Goal: Task Accomplishment & Management: Manage account settings

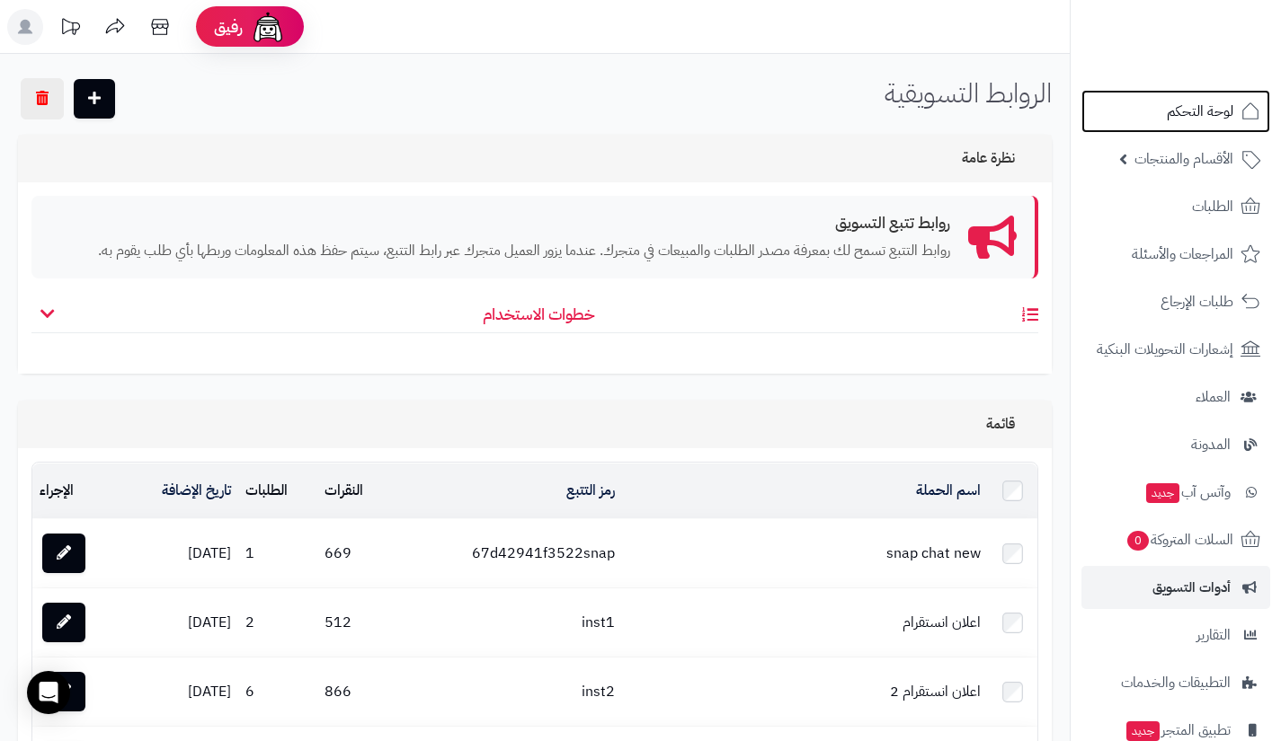
click at [1130, 122] on link "لوحة التحكم" at bounding box center [1175, 111] width 189 height 43
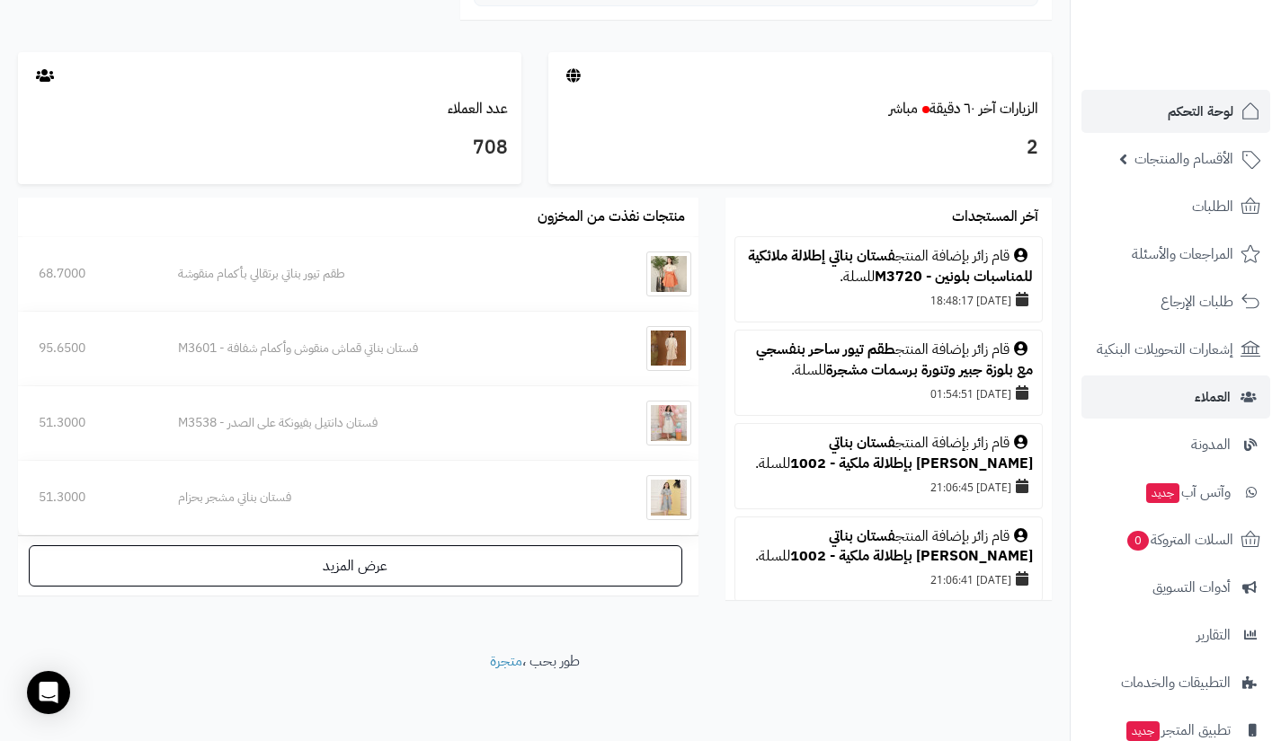
scroll to position [129, 0]
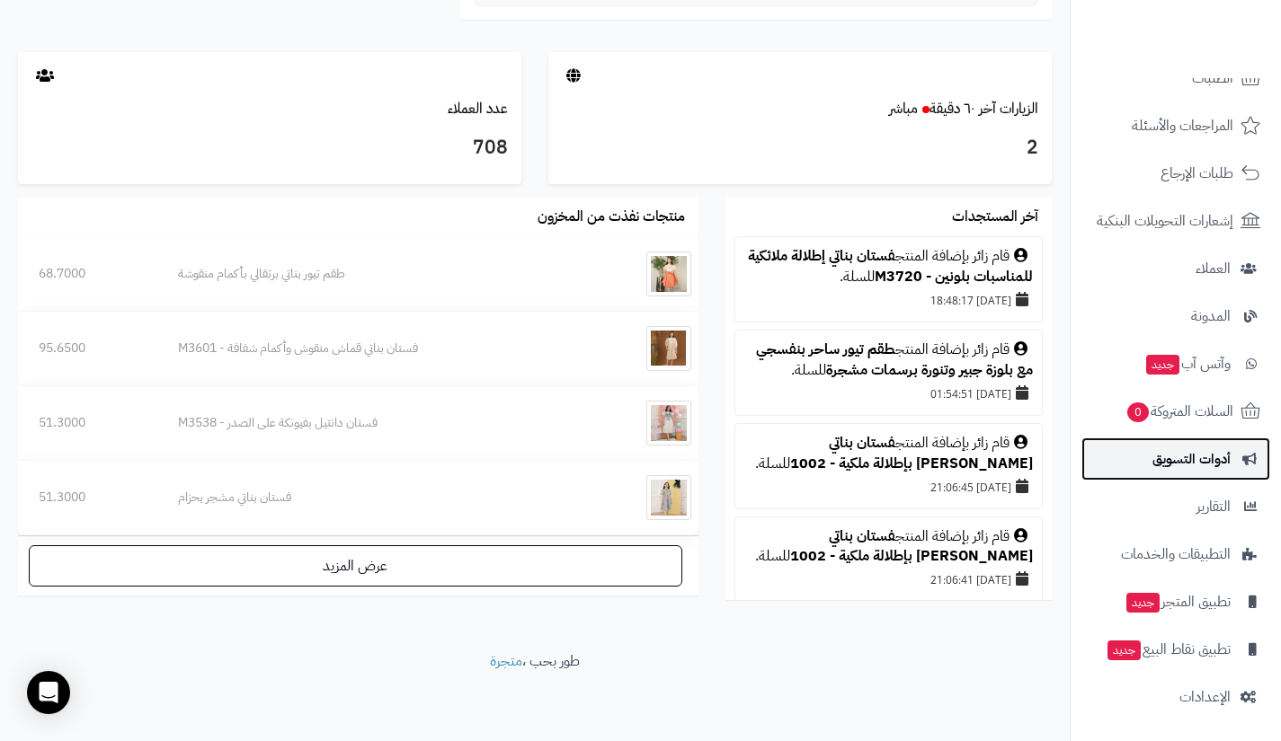
click at [1178, 457] on span "أدوات التسويق" at bounding box center [1191, 459] width 78 height 25
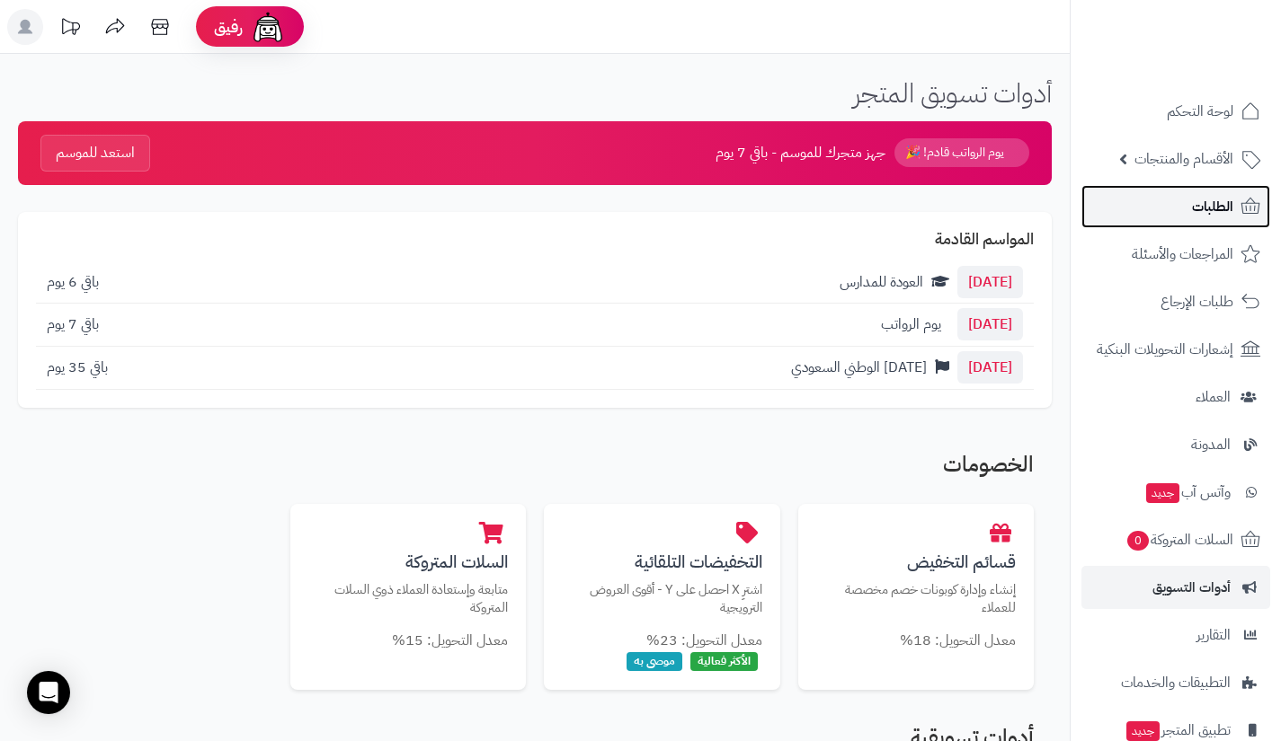
click at [1173, 201] on link "الطلبات" at bounding box center [1175, 206] width 189 height 43
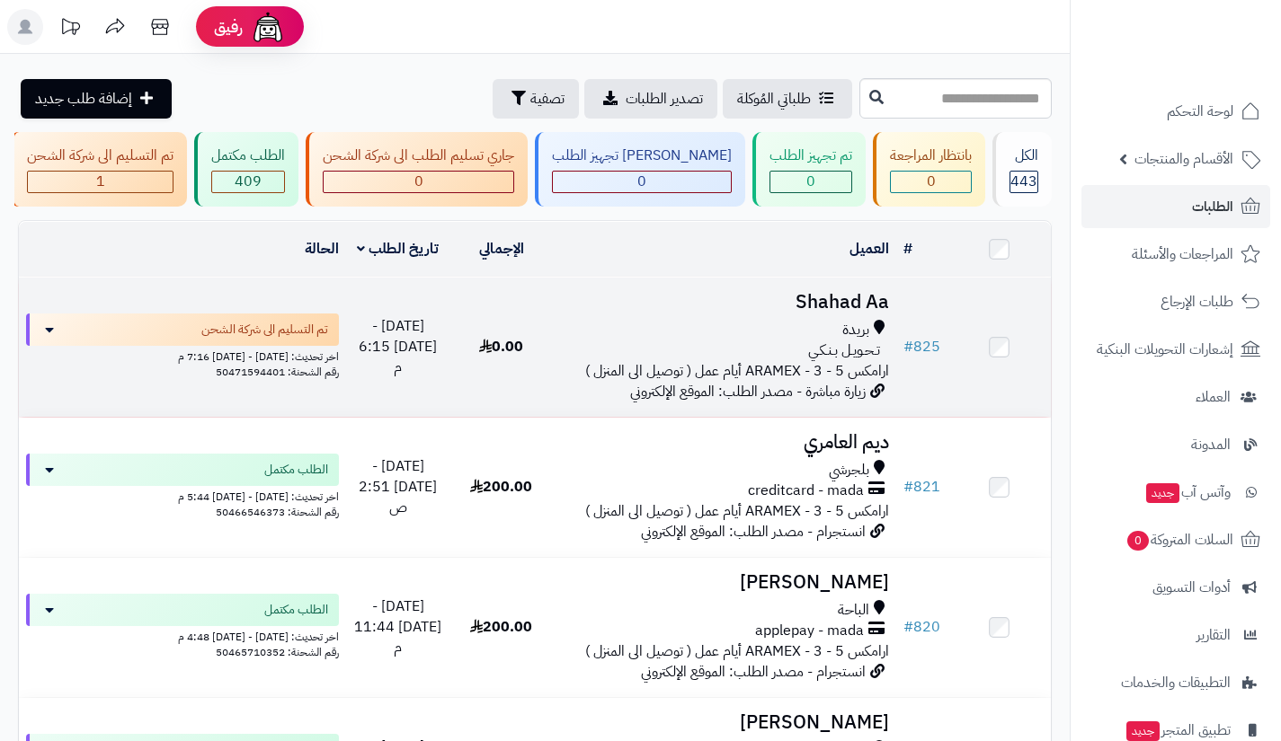
click at [803, 331] on td "Shahad Aa بريدة تـحـويـل بـنـكـي ارامكس ARAMEX - 3 - 5 أيام عمل ( توصيل الى الم…" at bounding box center [724, 347] width 343 height 139
click at [823, 360] on span "تـحـويـل بـنـكـي" at bounding box center [844, 351] width 72 height 21
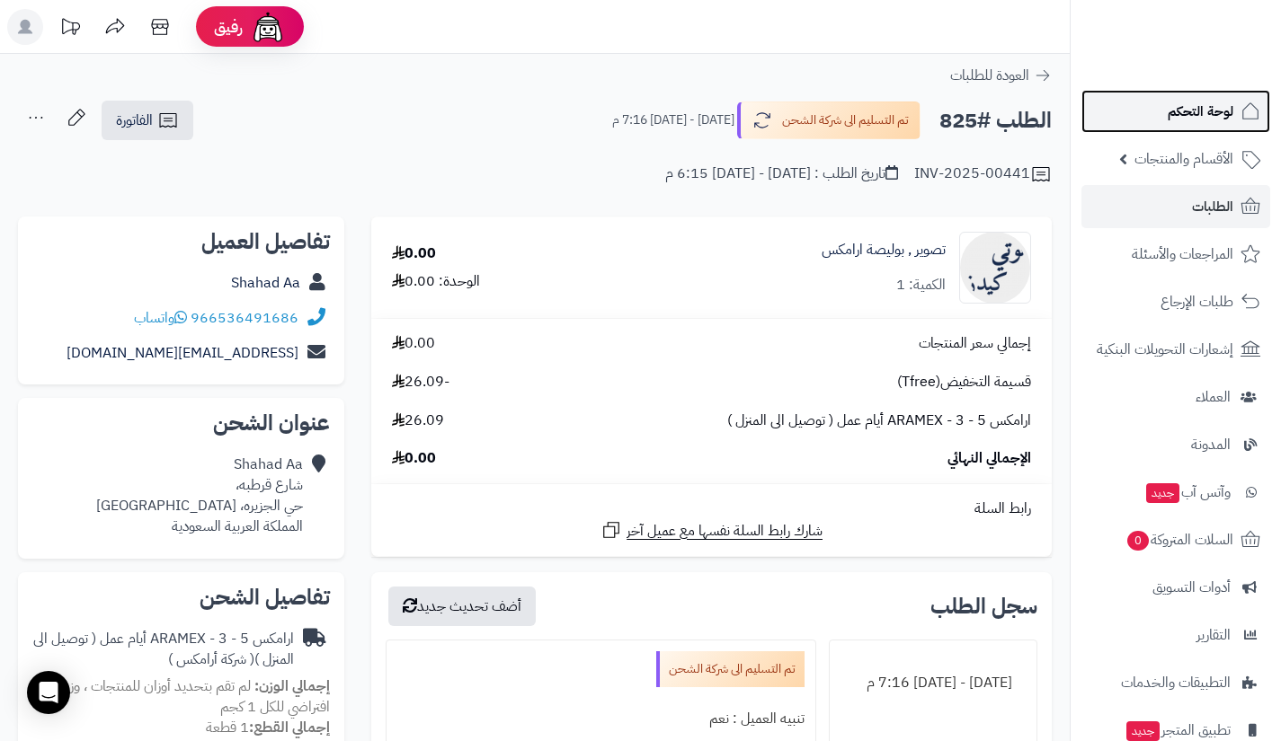
click at [1195, 113] on span "لوحة التحكم" at bounding box center [1200, 111] width 66 height 25
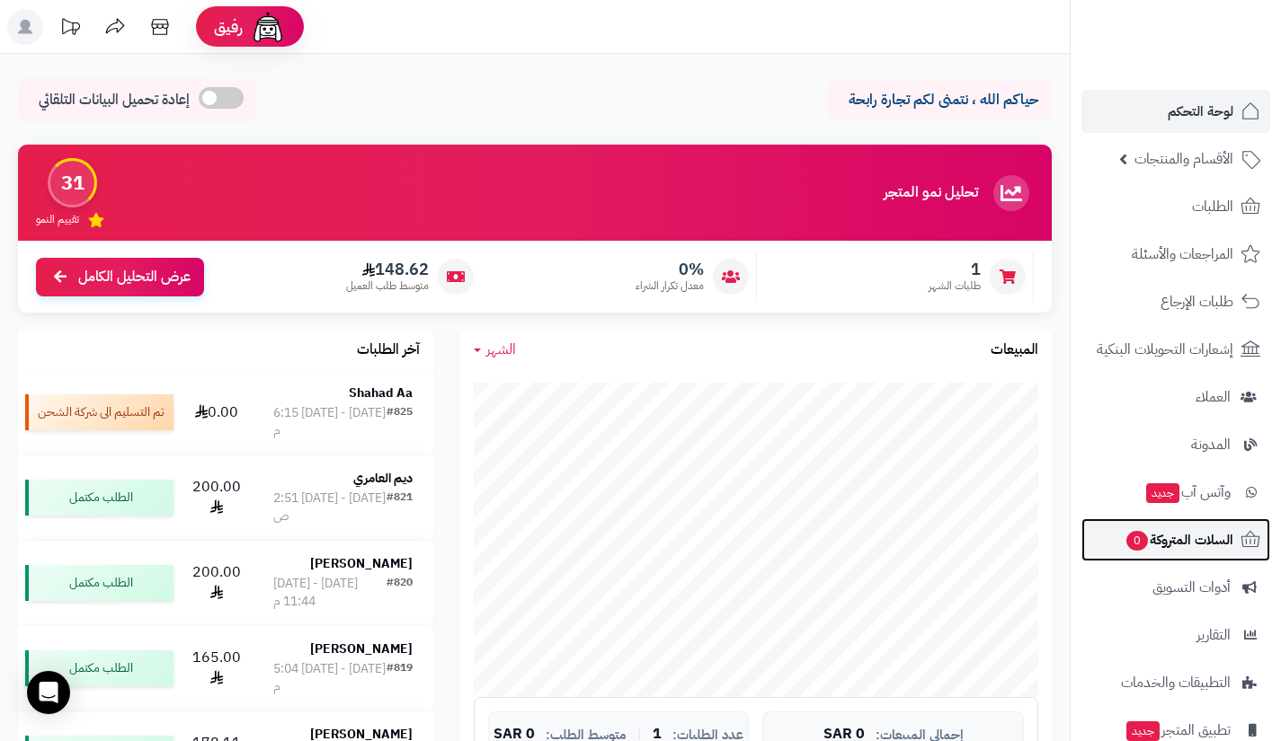
click at [1176, 548] on span "السلات المتروكة 0" at bounding box center [1178, 540] width 109 height 25
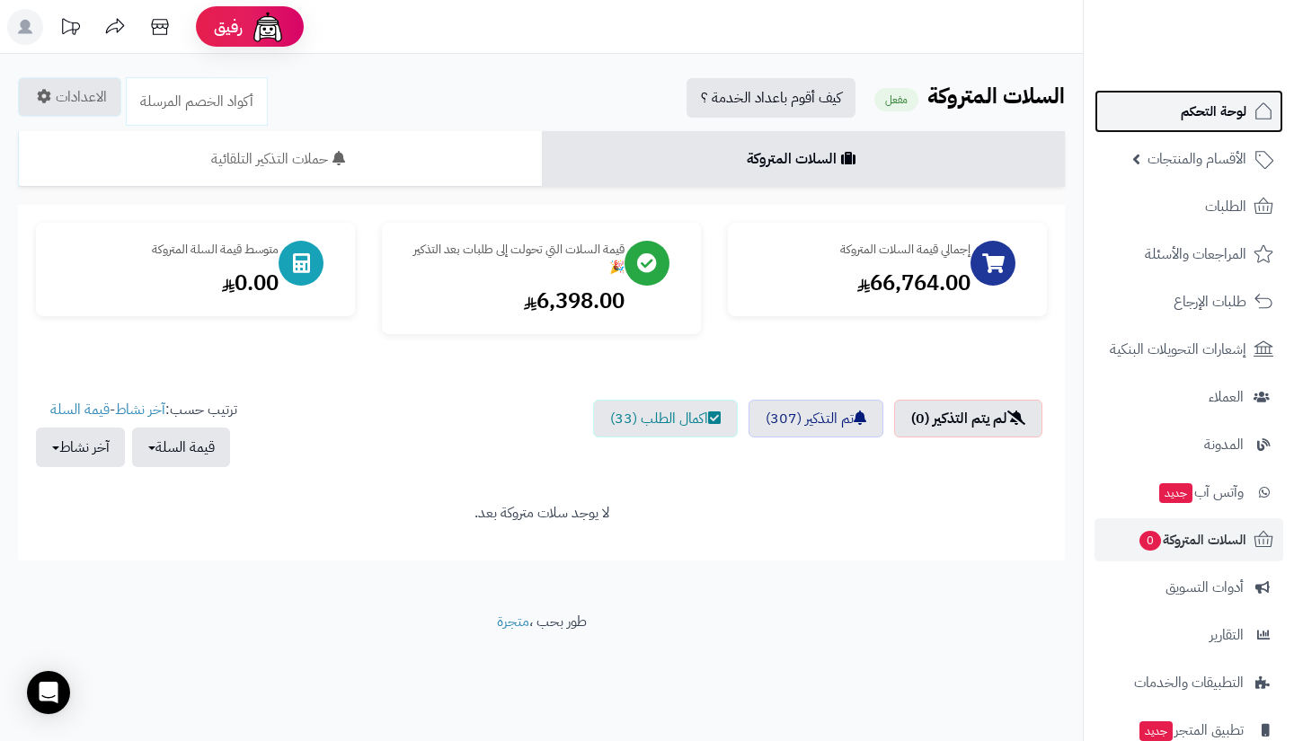
click at [1166, 116] on link "لوحة التحكم" at bounding box center [1189, 111] width 189 height 43
